Goal: Information Seeking & Learning: Learn about a topic

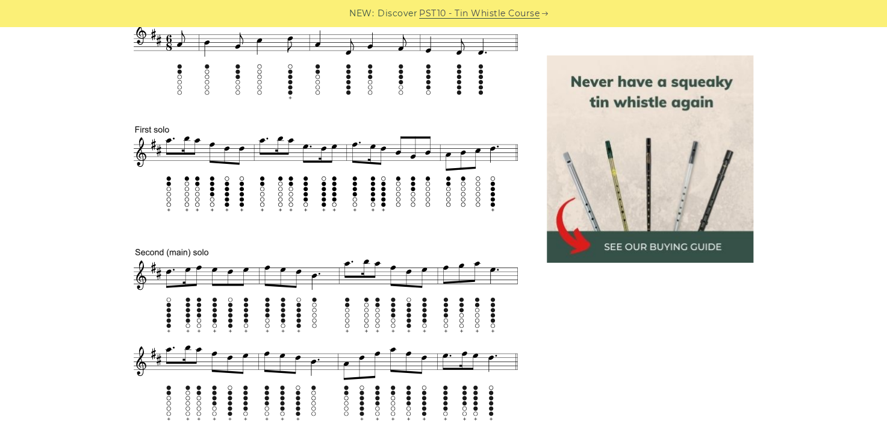
scroll to position [543, 0]
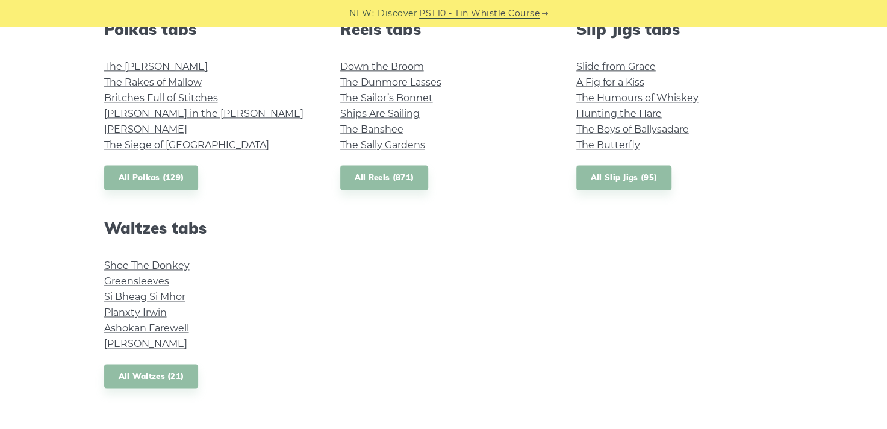
scroll to position [907, 0]
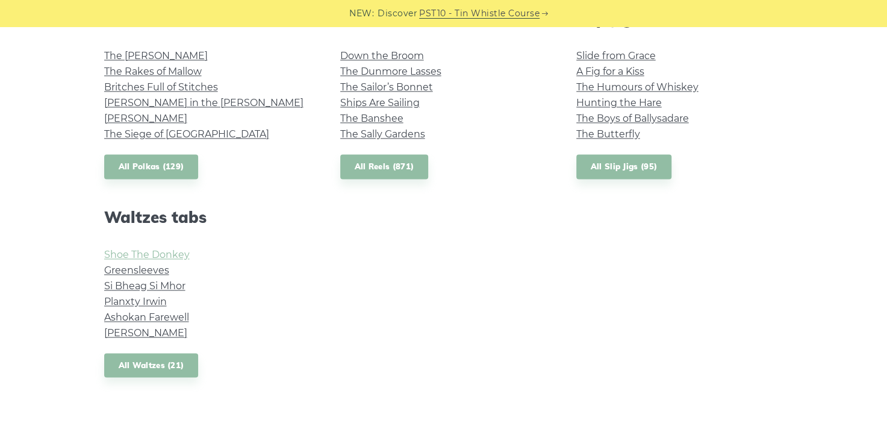
click at [157, 249] on link "Shoe The Donkey" at bounding box center [147, 254] width 86 height 11
click at [158, 267] on link "Greensleeves" at bounding box center [136, 269] width 65 height 11
click at [382, 132] on link "The Sally Gardens" at bounding box center [382, 133] width 85 height 11
click at [376, 114] on link "The Banshee" at bounding box center [371, 118] width 63 height 11
click at [671, 118] on link "The Boys of Ballysadare" at bounding box center [632, 118] width 113 height 11
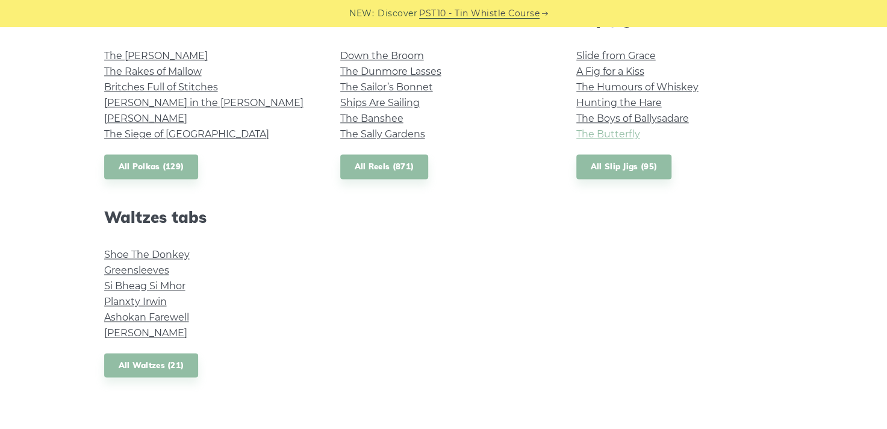
click at [604, 133] on link "The Butterfly" at bounding box center [608, 133] width 64 height 11
click at [611, 72] on link "A Fig for a Kiss" at bounding box center [610, 71] width 68 height 11
click at [634, 51] on link "Slide from Grace" at bounding box center [616, 55] width 80 height 11
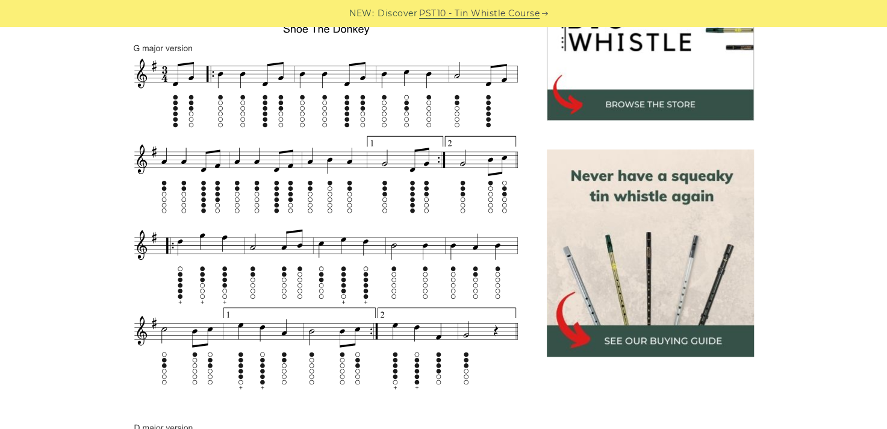
scroll to position [434, 0]
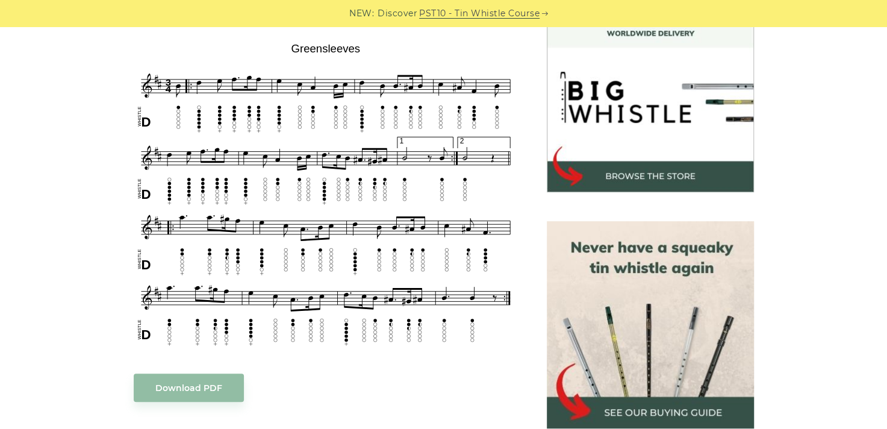
scroll to position [364, 0]
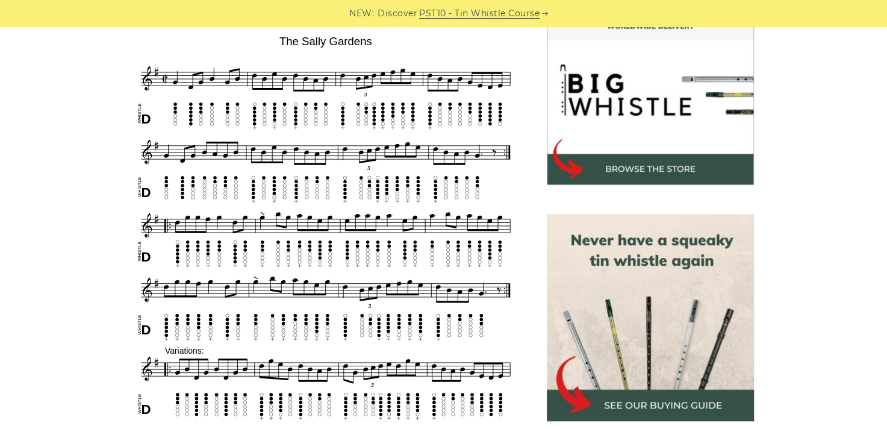
scroll to position [372, 0]
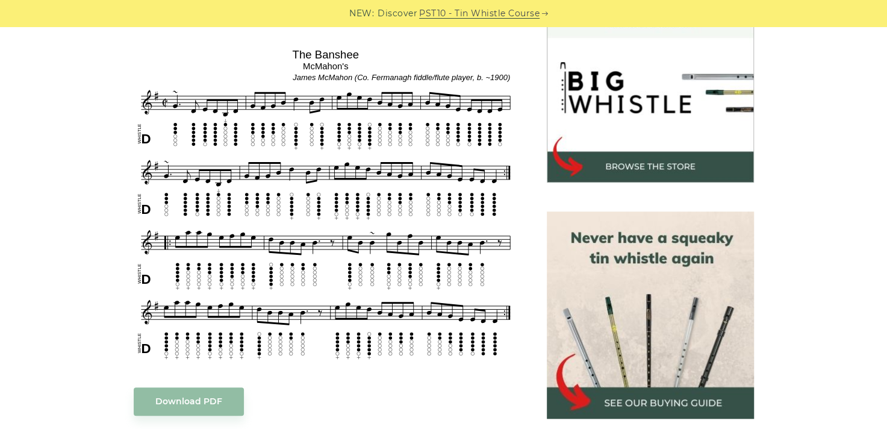
scroll to position [371, 0]
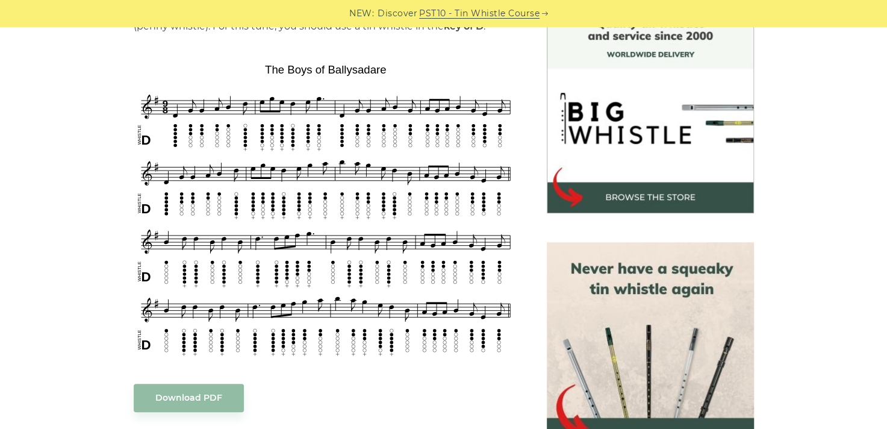
scroll to position [348, 0]
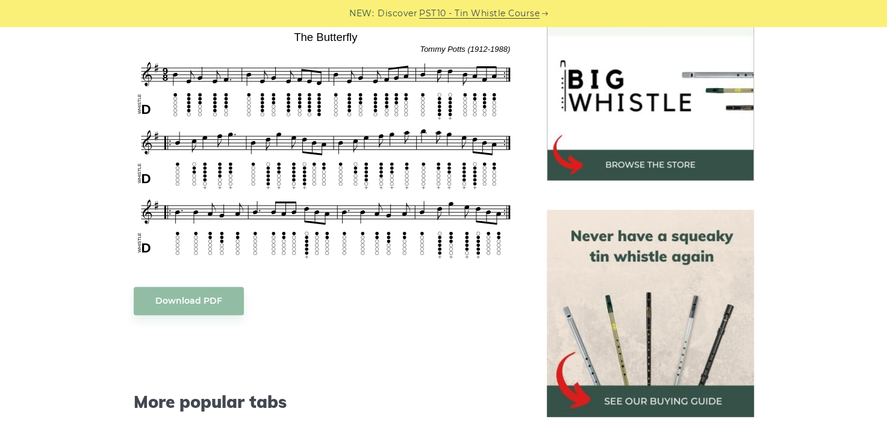
scroll to position [349, 0]
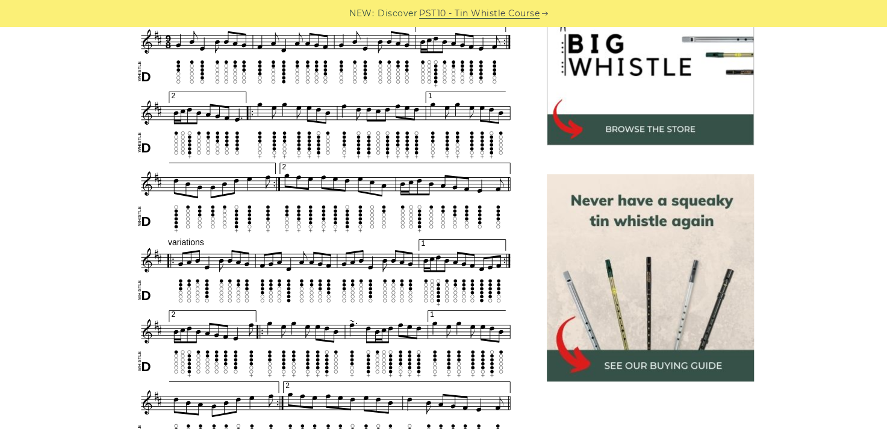
scroll to position [409, 0]
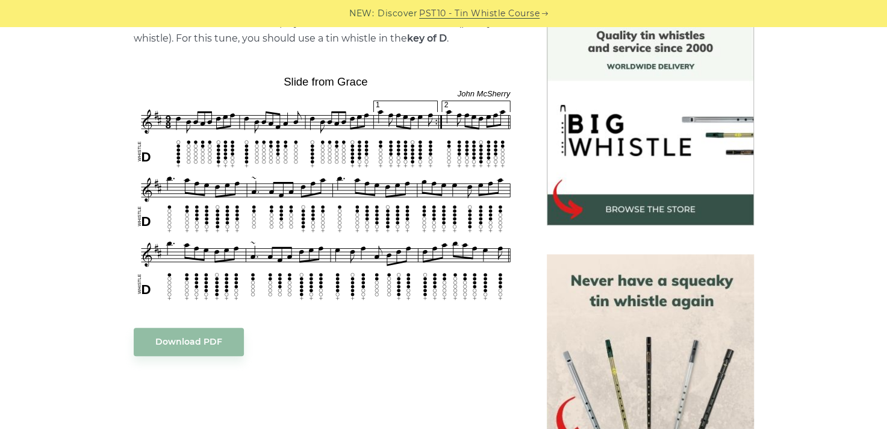
scroll to position [327, 0]
